Goal: Task Accomplishment & Management: Manage account settings

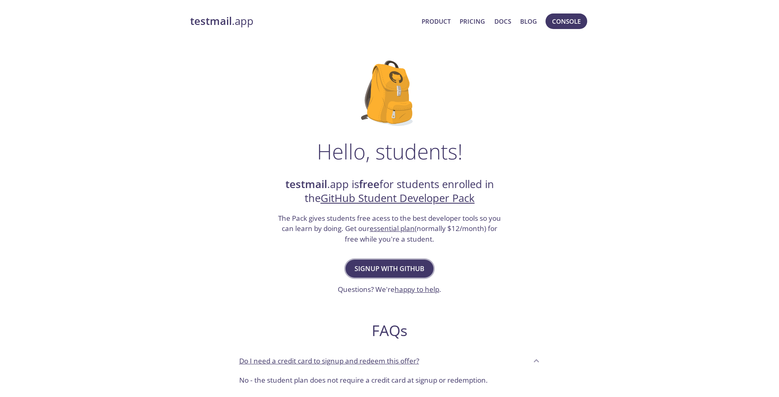
click at [393, 273] on span "Signup with GitHub" at bounding box center [390, 268] width 70 height 11
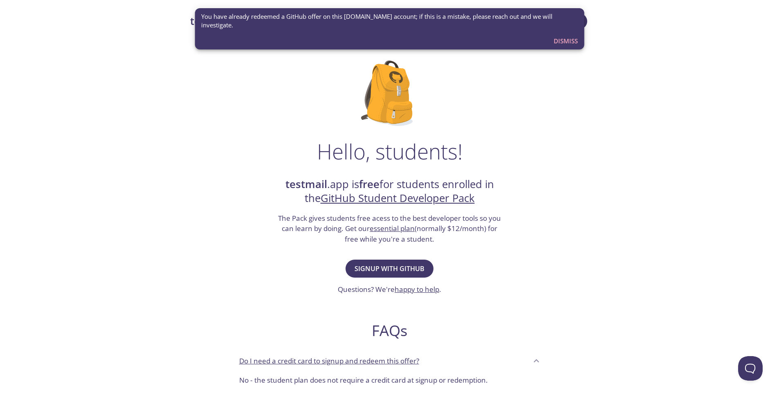
click at [570, 36] on span "Dismiss" at bounding box center [566, 41] width 24 height 11
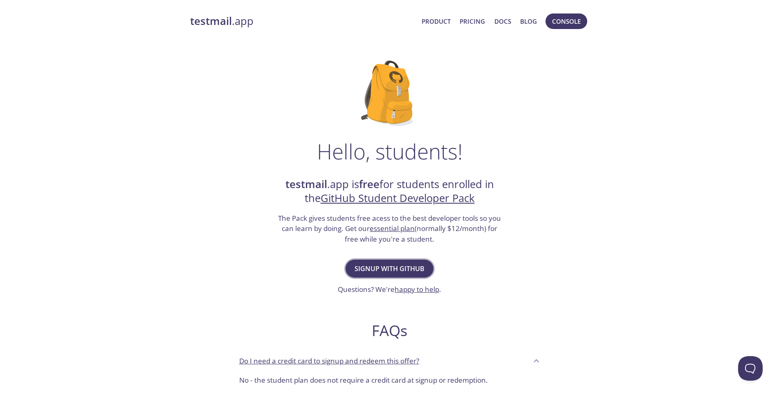
click at [378, 269] on span "Signup with GitHub" at bounding box center [390, 268] width 70 height 11
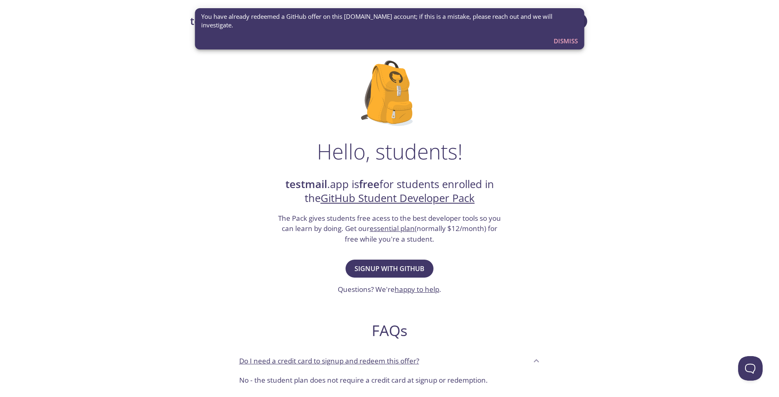
click at [562, 36] on span "Dismiss" at bounding box center [566, 41] width 24 height 11
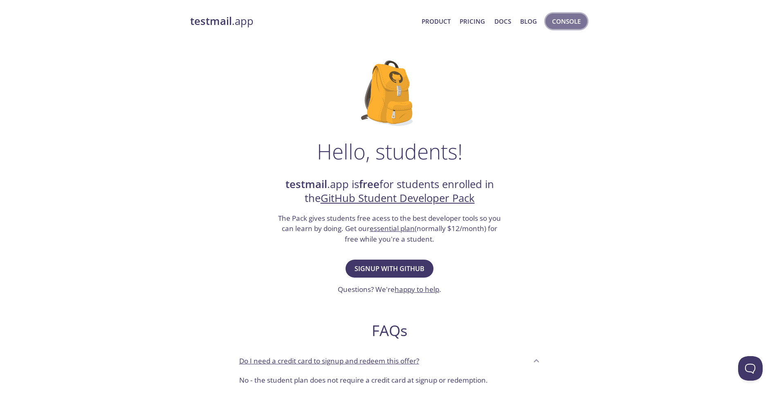
click at [556, 23] on span "Console" at bounding box center [566, 21] width 29 height 11
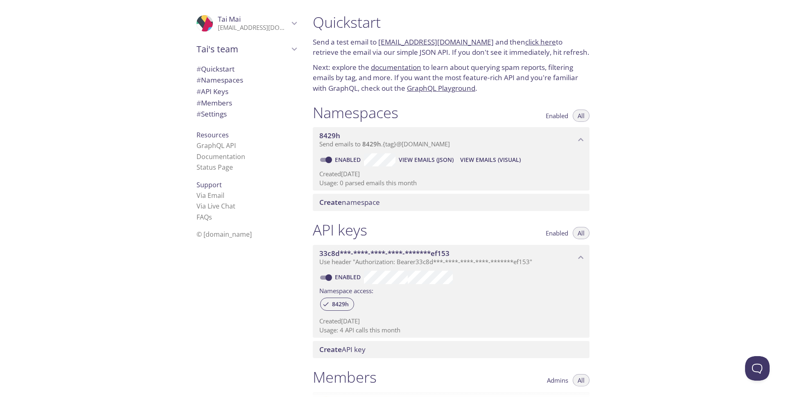
click at [209, 92] on span "# API Keys" at bounding box center [212, 91] width 32 height 9
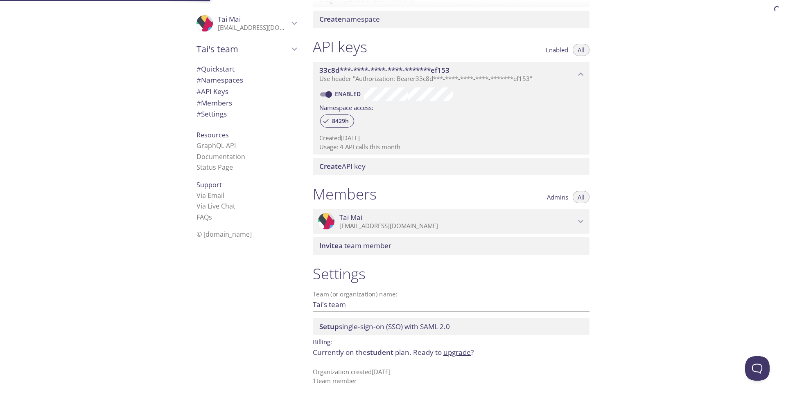
scroll to position [185, 0]
click at [168, 189] on div ".cls-1 { fill: #6d5ca8; } .cls-2 { fill: #3fc191; } .cls-3 { fill: #3b4752; } .…" at bounding box center [153, 198] width 306 height 397
click at [552, 49] on span "Enabled" at bounding box center [556, 49] width 23 height 0
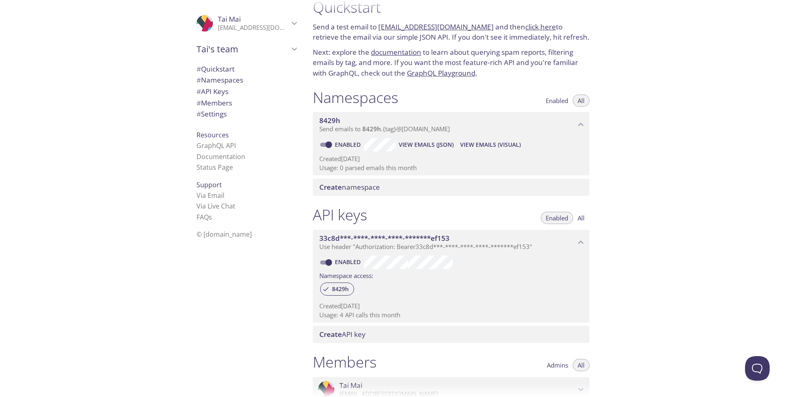
scroll to position [0, 0]
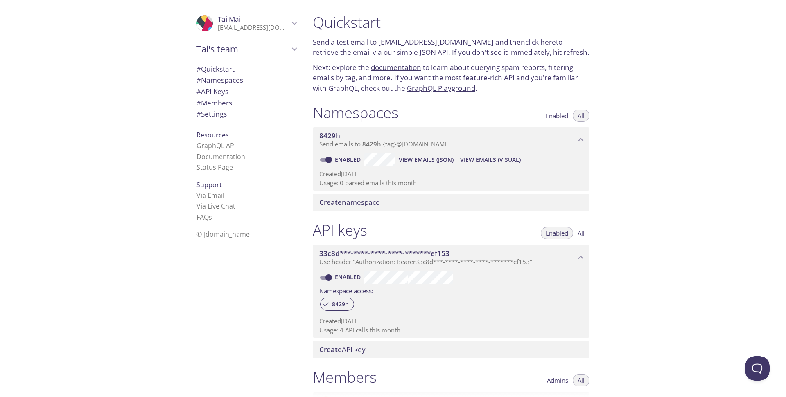
click at [555, 116] on span "Enabled" at bounding box center [556, 116] width 23 height 0
click at [371, 147] on span "8429h" at bounding box center [371, 144] width 19 height 8
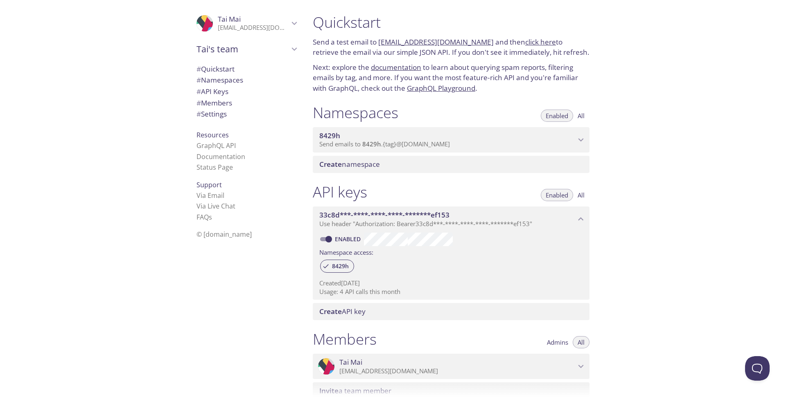
click at [372, 149] on div "8429h Send emails to 8429h . {tag} @inbox.testmail.app" at bounding box center [451, 139] width 277 height 25
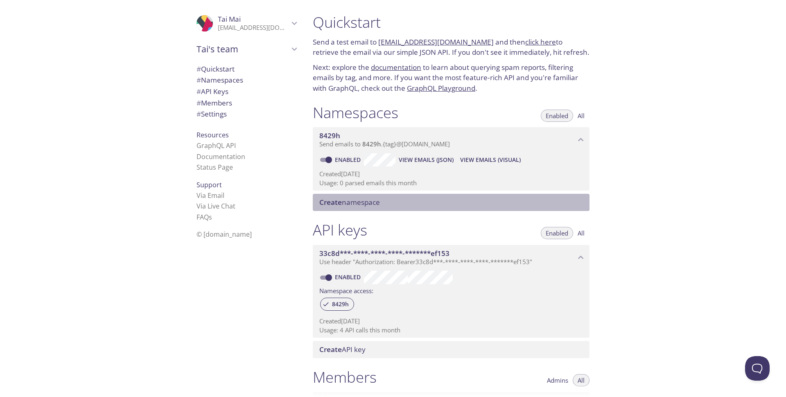
click at [369, 201] on span "Create namespace" at bounding box center [349, 202] width 61 height 9
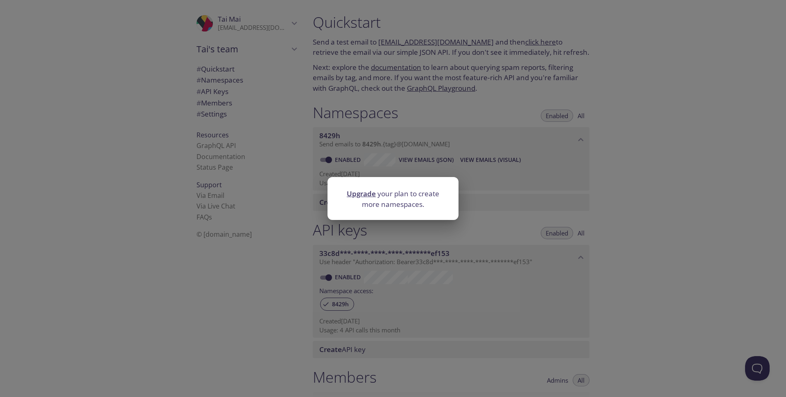
click at [367, 192] on link "Upgrade" at bounding box center [361, 193] width 29 height 9
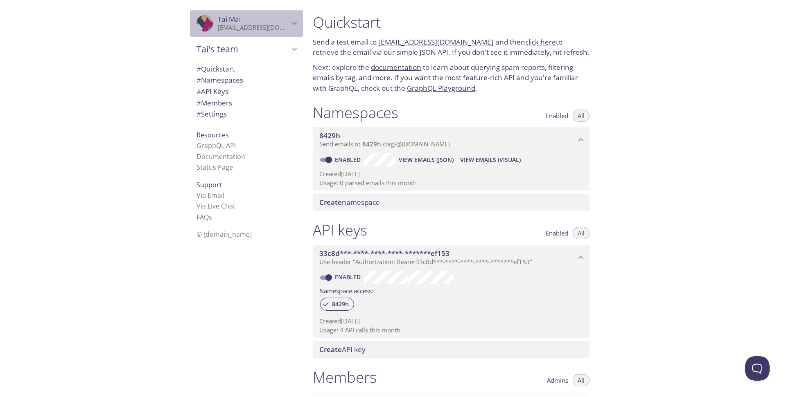
click at [272, 26] on p "taimaiduc@gmail.com" at bounding box center [253, 28] width 71 height 8
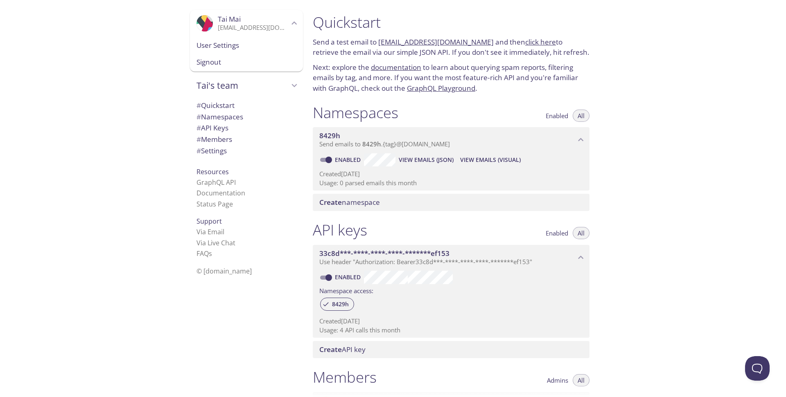
click at [242, 48] on span "User Settings" at bounding box center [246, 45] width 100 height 11
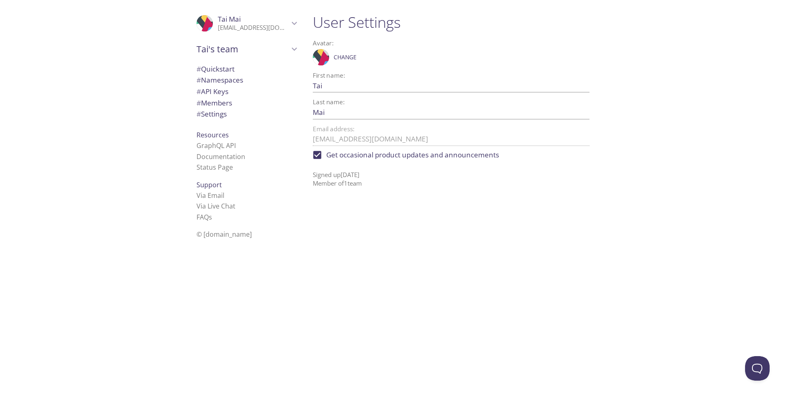
click at [214, 103] on span "# Members" at bounding box center [214, 102] width 36 height 9
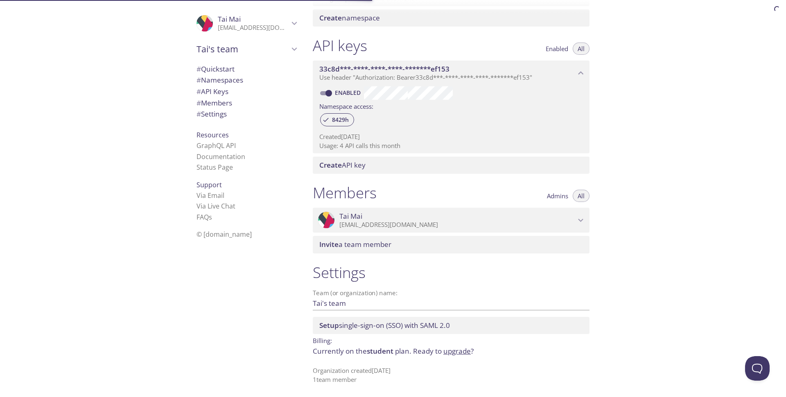
click at [216, 116] on span "# Settings" at bounding box center [211, 113] width 30 height 9
